Goal: Browse casually: Explore the website without a specific task or goal

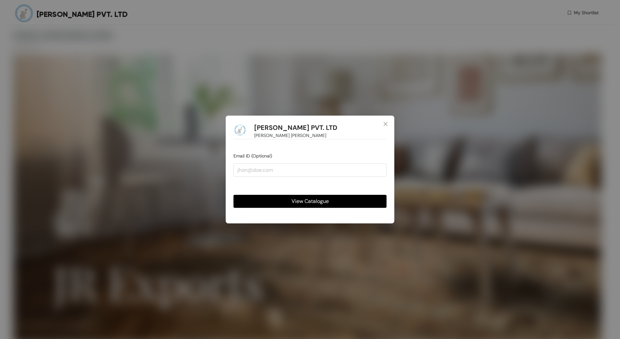
click at [305, 203] on span "View Catalogue" at bounding box center [310, 201] width 37 height 8
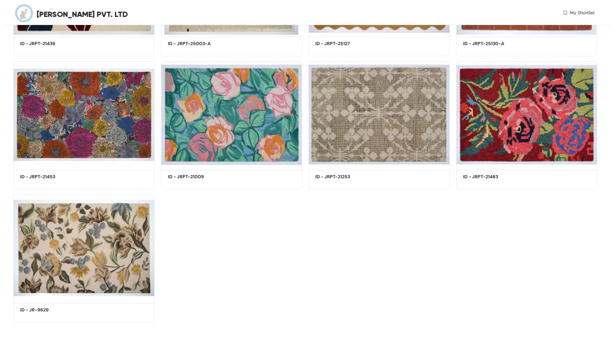
scroll to position [1263, 0]
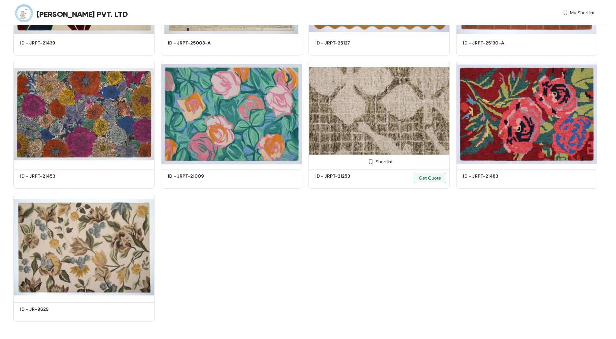
click at [346, 121] on img at bounding box center [378, 114] width 141 height 106
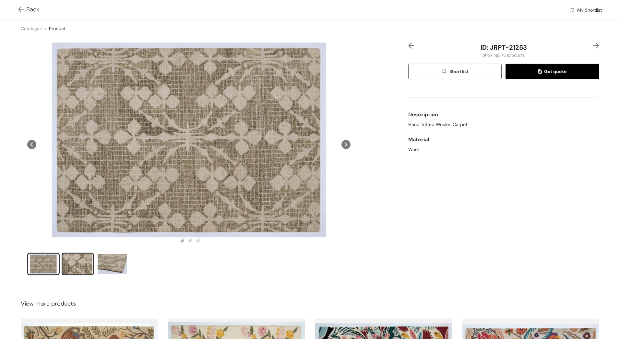
click at [81, 261] on div "slide item 2" at bounding box center [77, 263] width 29 height 19
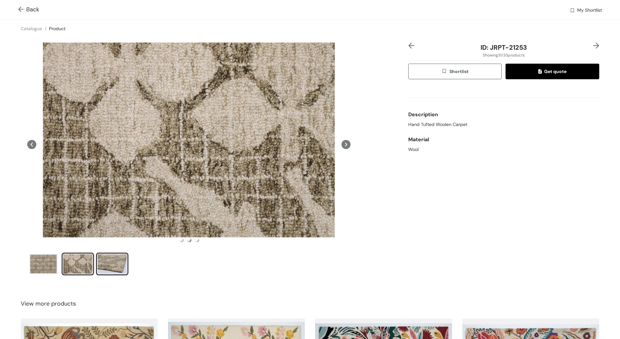
click at [114, 261] on div "slide item 3" at bounding box center [112, 263] width 29 height 19
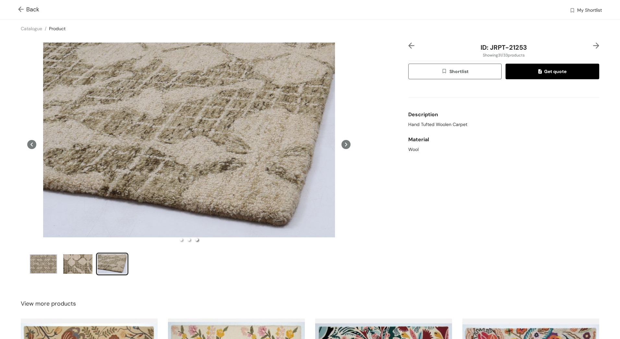
click at [33, 9] on span "Back" at bounding box center [28, 9] width 21 height 9
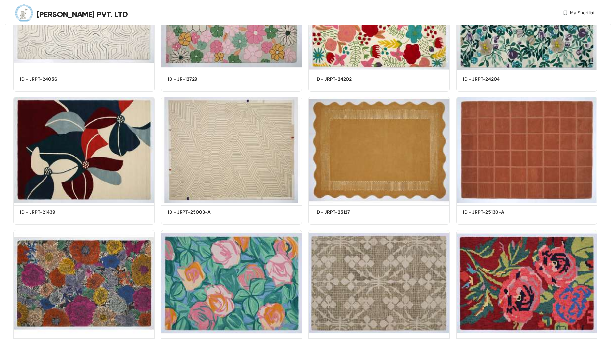
scroll to position [1104, 0]
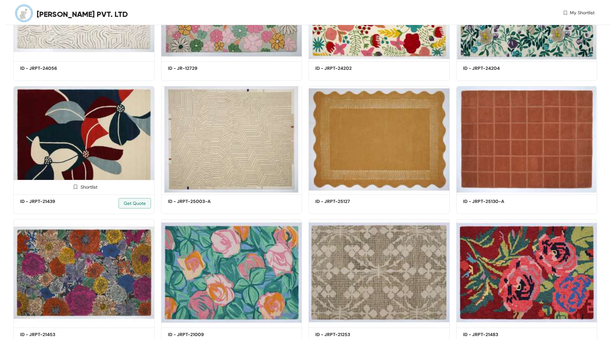
click at [112, 134] on img at bounding box center [83, 139] width 141 height 106
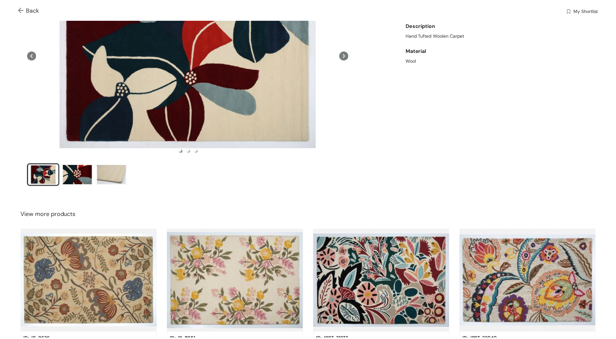
scroll to position [90, 0]
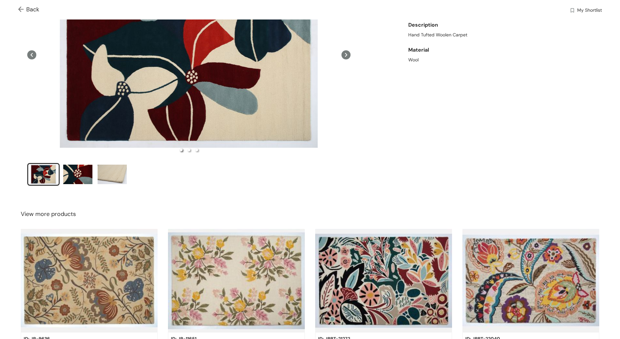
click at [29, 10] on span "Back" at bounding box center [28, 9] width 21 height 9
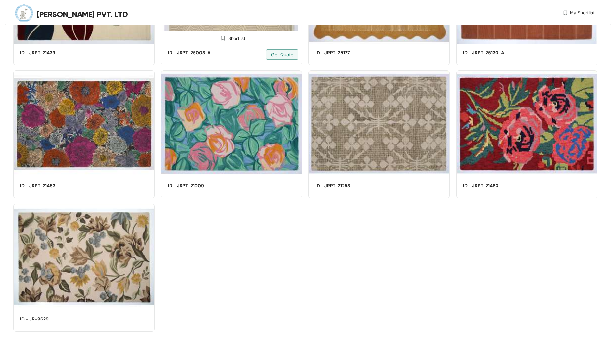
scroll to position [1266, 0]
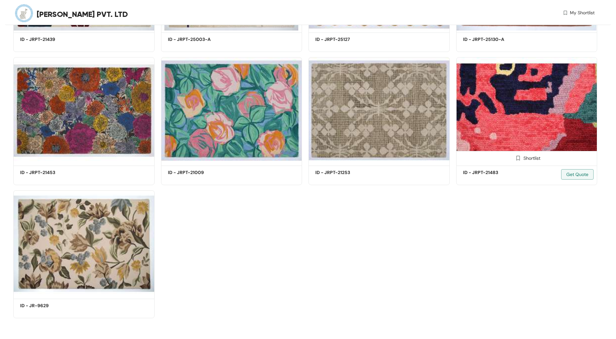
click at [524, 123] on img at bounding box center [526, 110] width 141 height 106
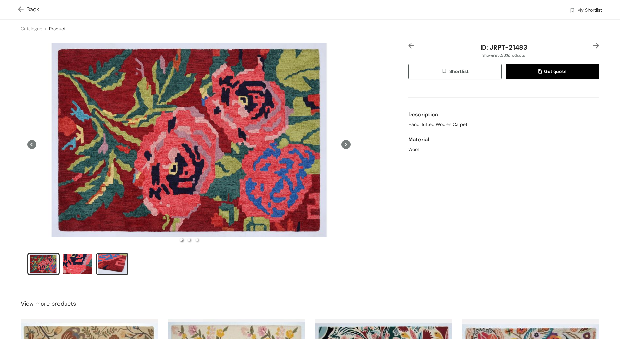
click at [113, 261] on div "slide item 3" at bounding box center [112, 263] width 29 height 19
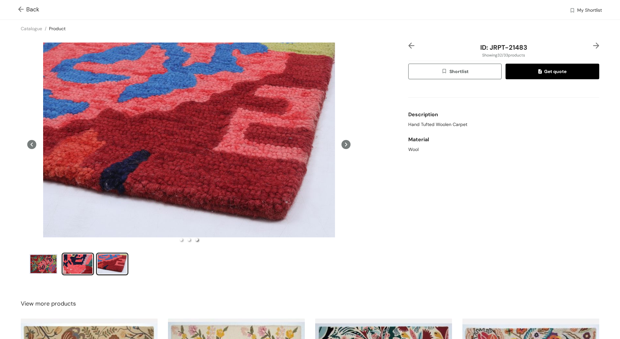
click at [78, 262] on div "slide item 2" at bounding box center [77, 263] width 29 height 19
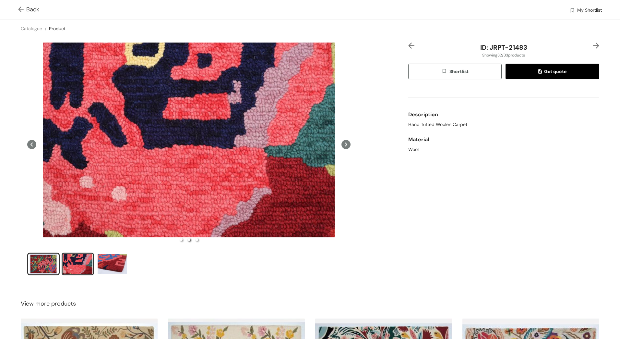
click at [47, 263] on div "slide item 1" at bounding box center [43, 263] width 29 height 19
